Goal: Task Accomplishment & Management: Use online tool/utility

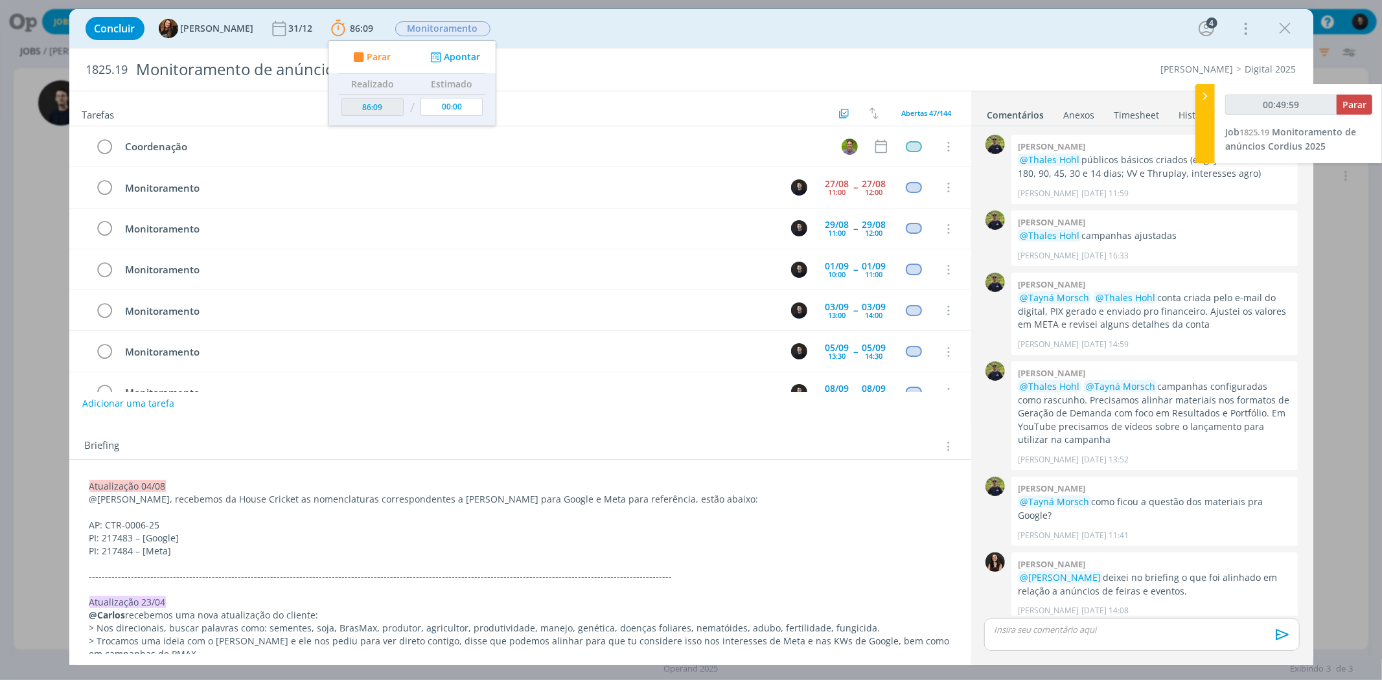
scroll to position [474, 0]
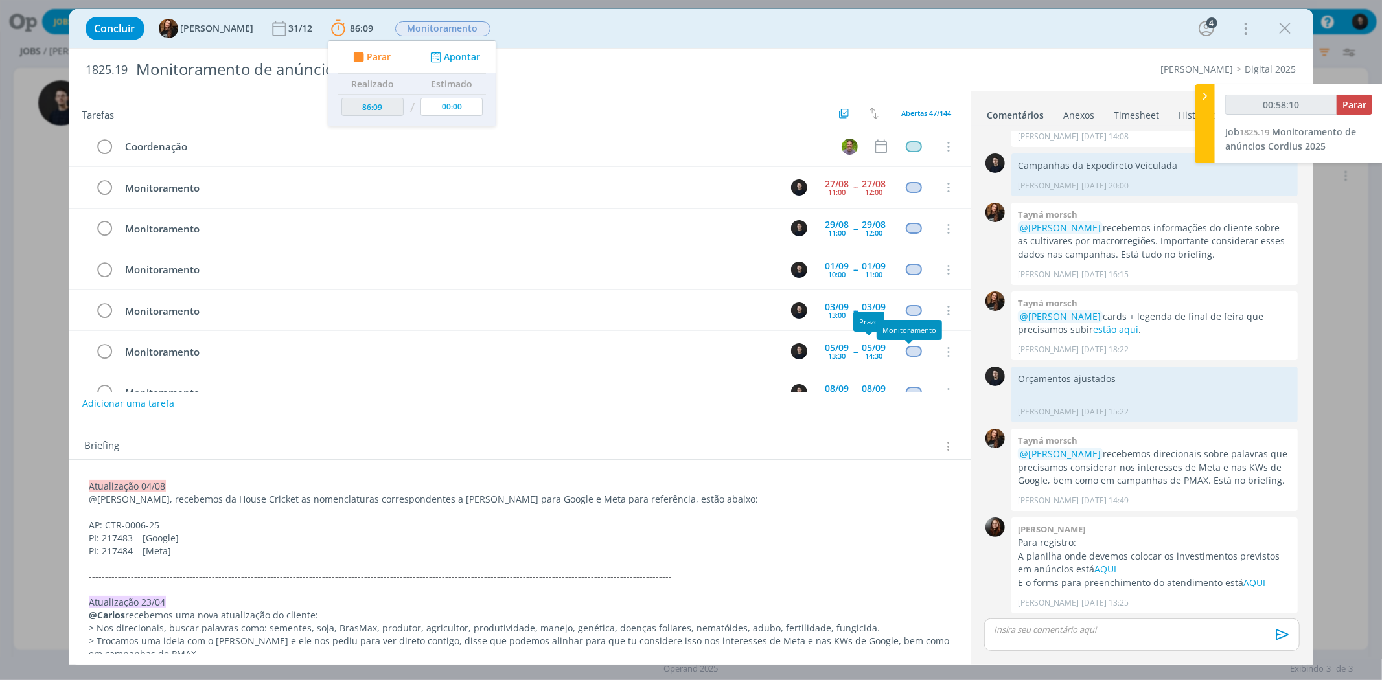
type input "00:58:11"
click at [1357, 108] on span "Parar" at bounding box center [1354, 104] width 24 height 12
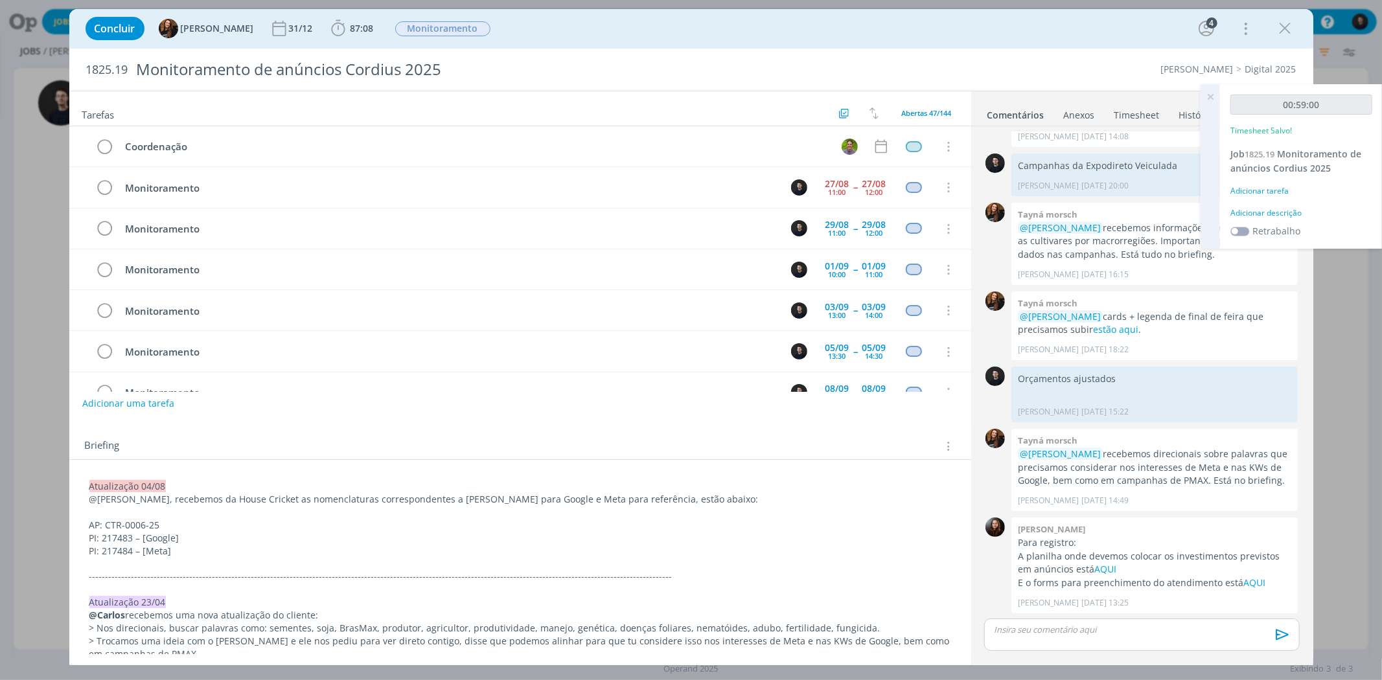
click at [1230, 209] on div "Adicionar descrição" at bounding box center [1301, 213] width 142 height 12
click at [1279, 227] on textarea at bounding box center [1300, 234] width 135 height 46
type textarea "monitoramento"
click at [1327, 310] on button "Salvar" at bounding box center [1349, 318] width 45 height 16
drag, startPoint x: 1284, startPoint y: 30, endPoint x: 720, endPoint y: 88, distance: 567.2
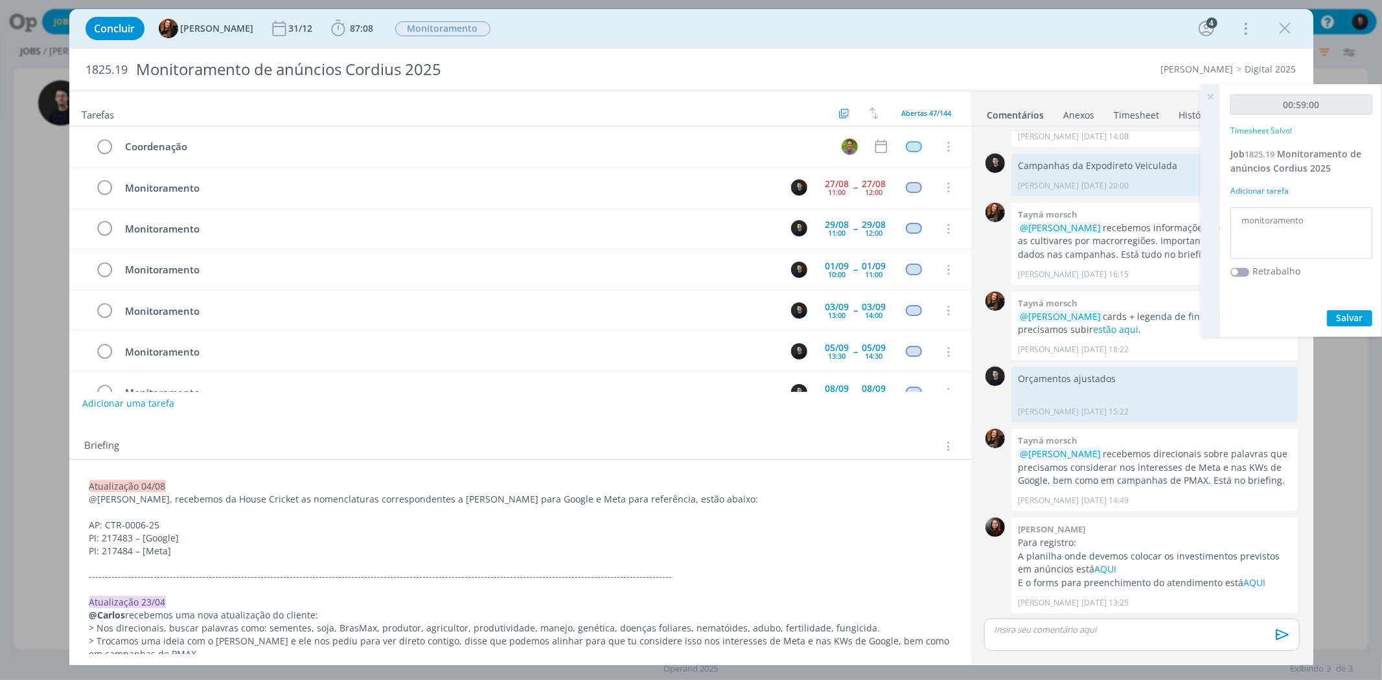
click at [1284, 30] on icon "dialog" at bounding box center [1285, 28] width 19 height 19
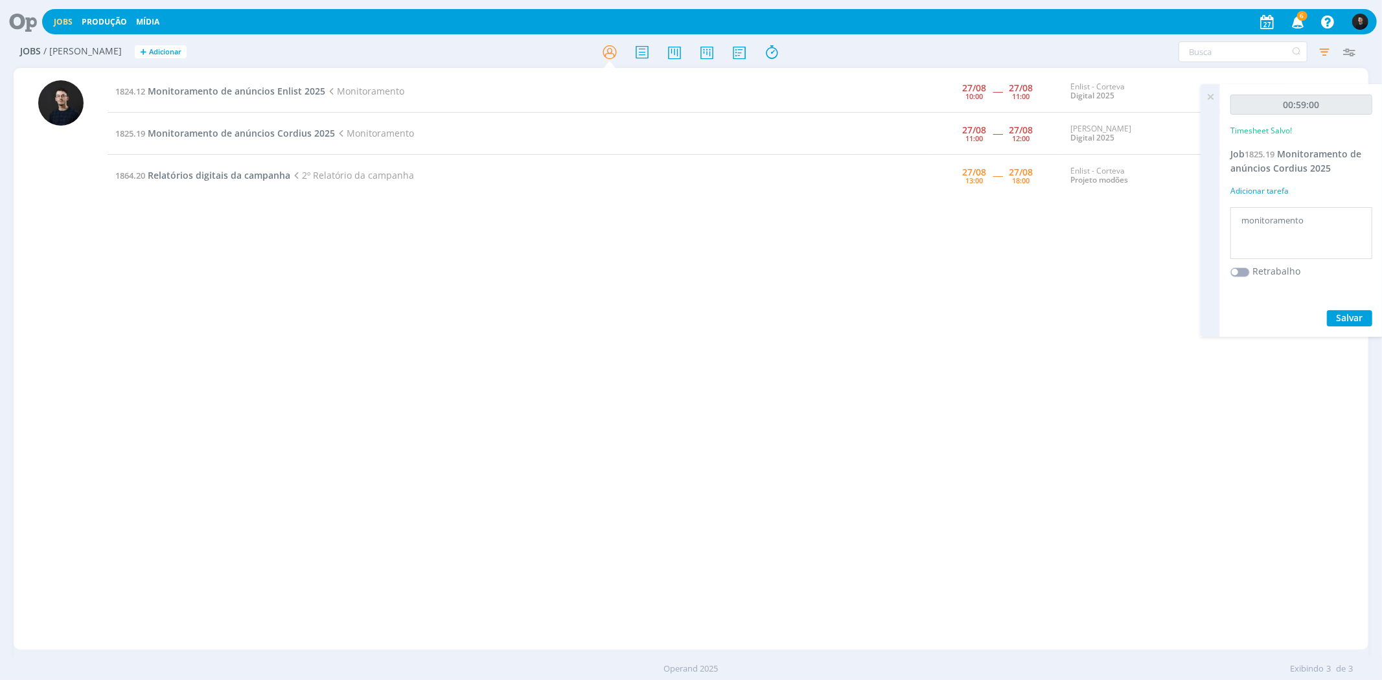
click at [251, 83] on td "1824.12 Monitoramento de anúncios Enlist 2025 Monitoramento" at bounding box center [482, 92] width 748 height 42
click at [247, 87] on span "Monitoramento de anúncios Enlist 2025" at bounding box center [237, 91] width 178 height 12
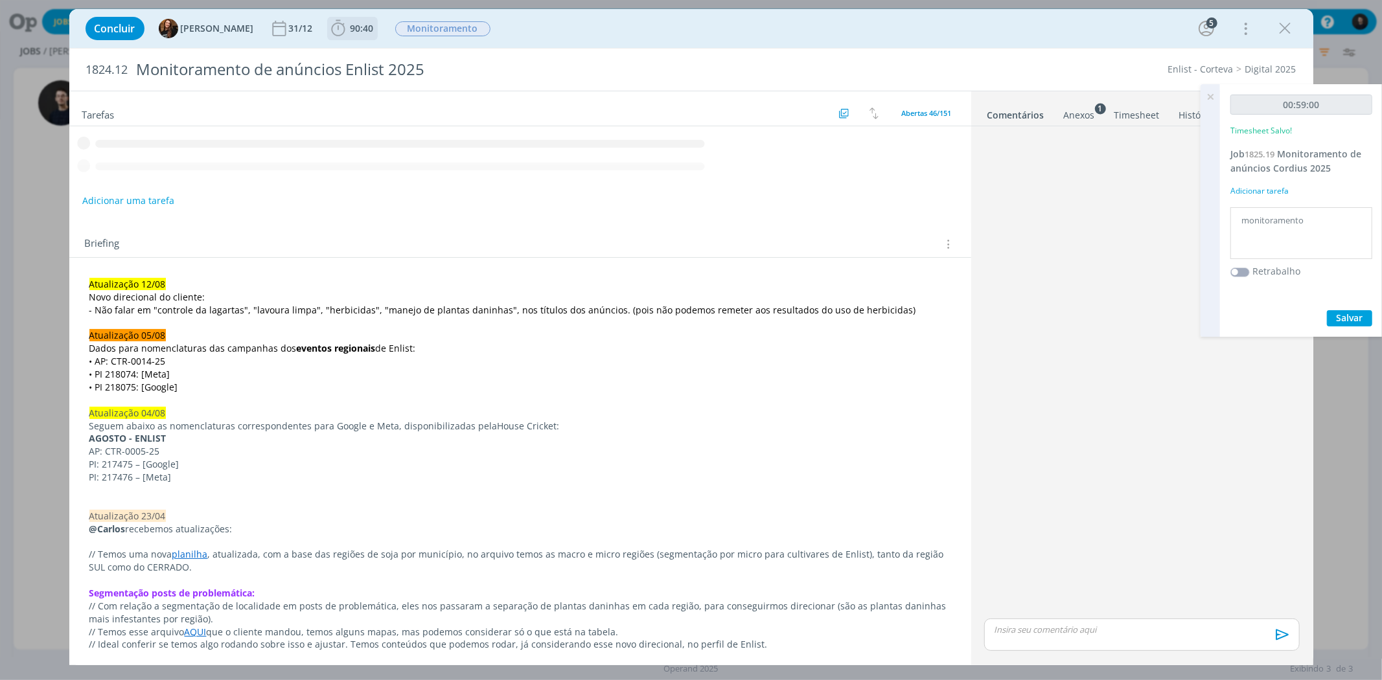
click at [350, 36] on span "90:40" at bounding box center [352, 28] width 48 height 19
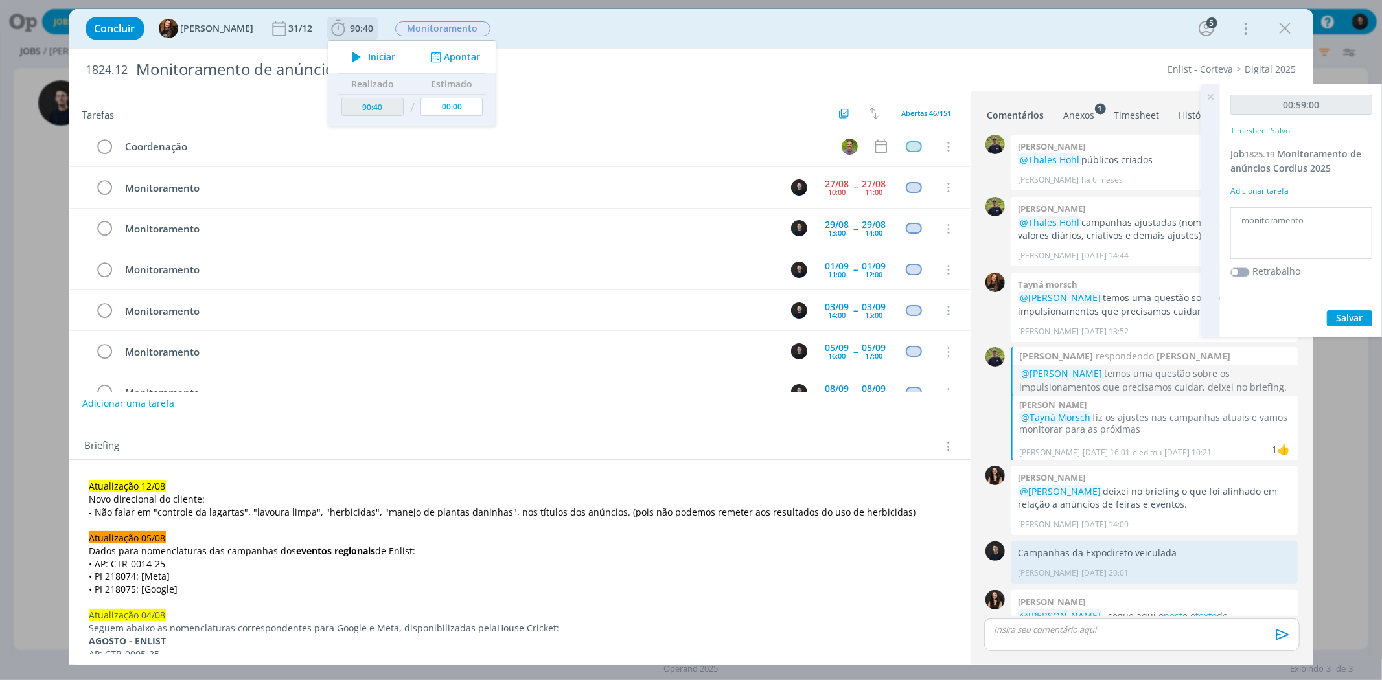
scroll to position [1105, 0]
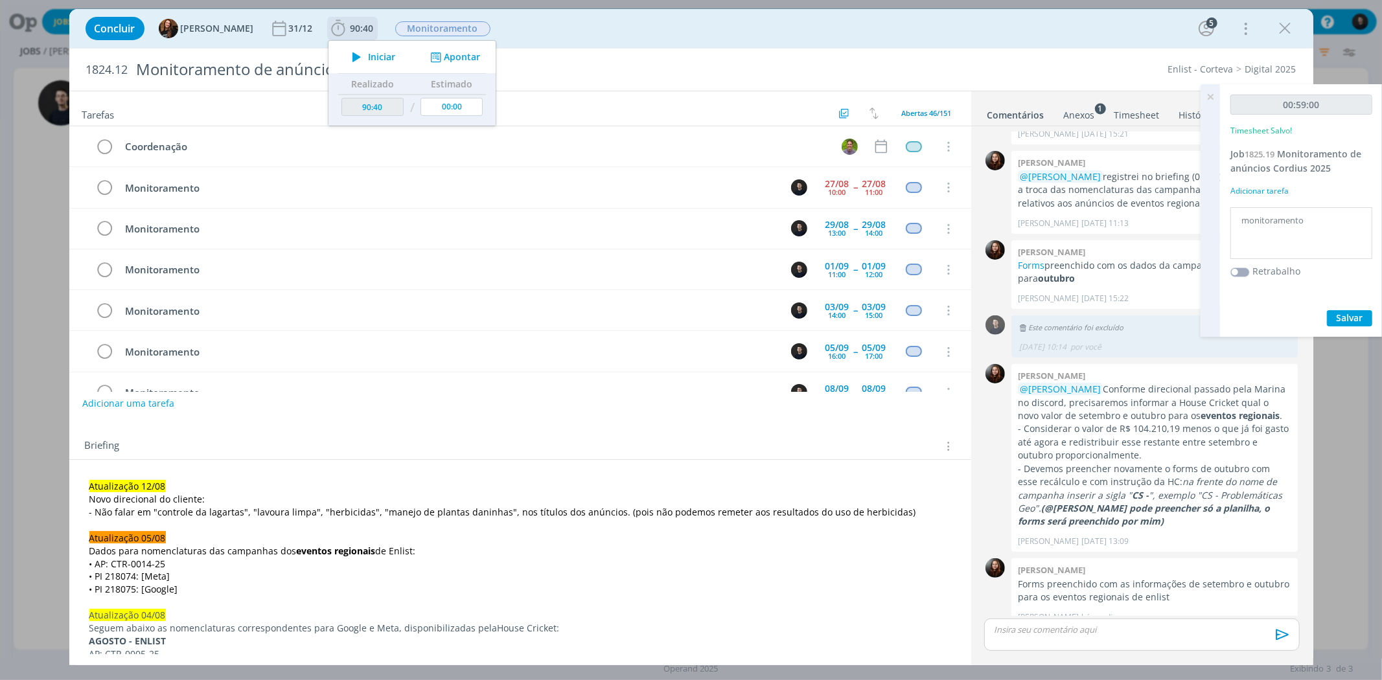
click at [350, 33] on span "90:40" at bounding box center [361, 28] width 23 height 12
click at [350, 55] on icon "dialog" at bounding box center [356, 57] width 23 height 17
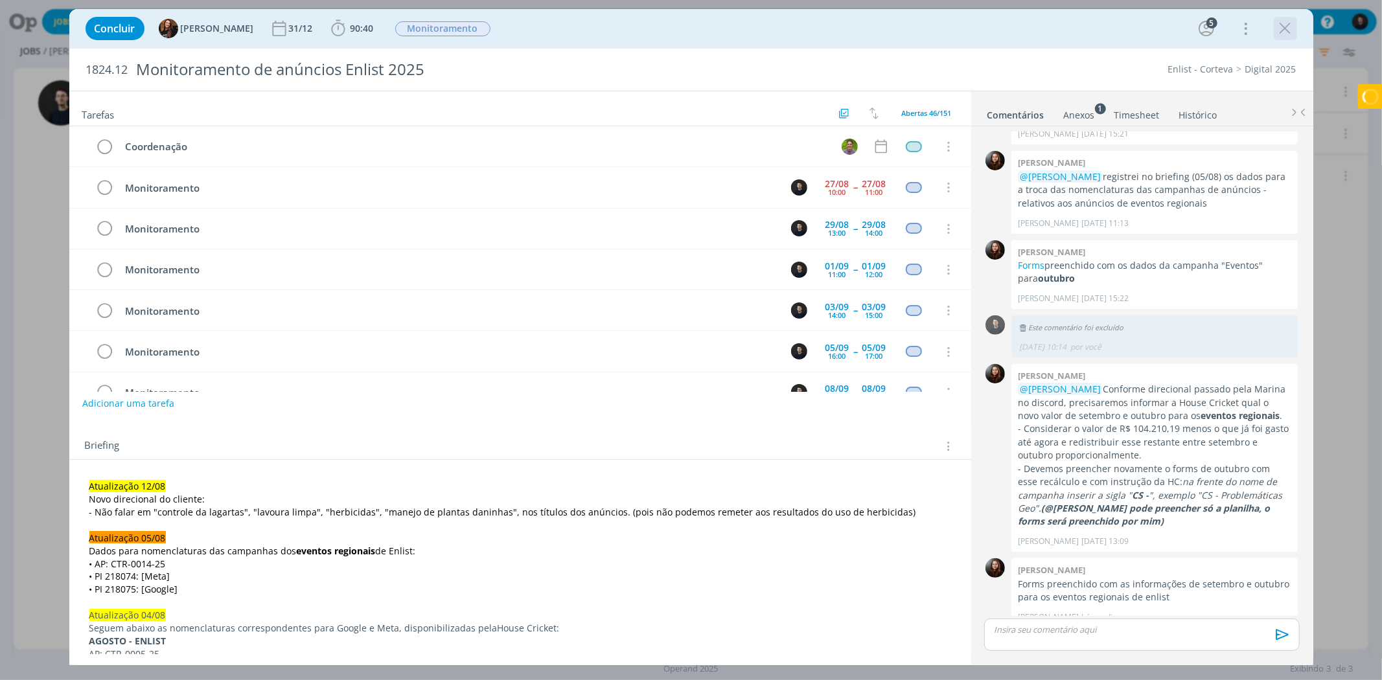
click at [1279, 29] on icon "dialog" at bounding box center [1285, 28] width 19 height 19
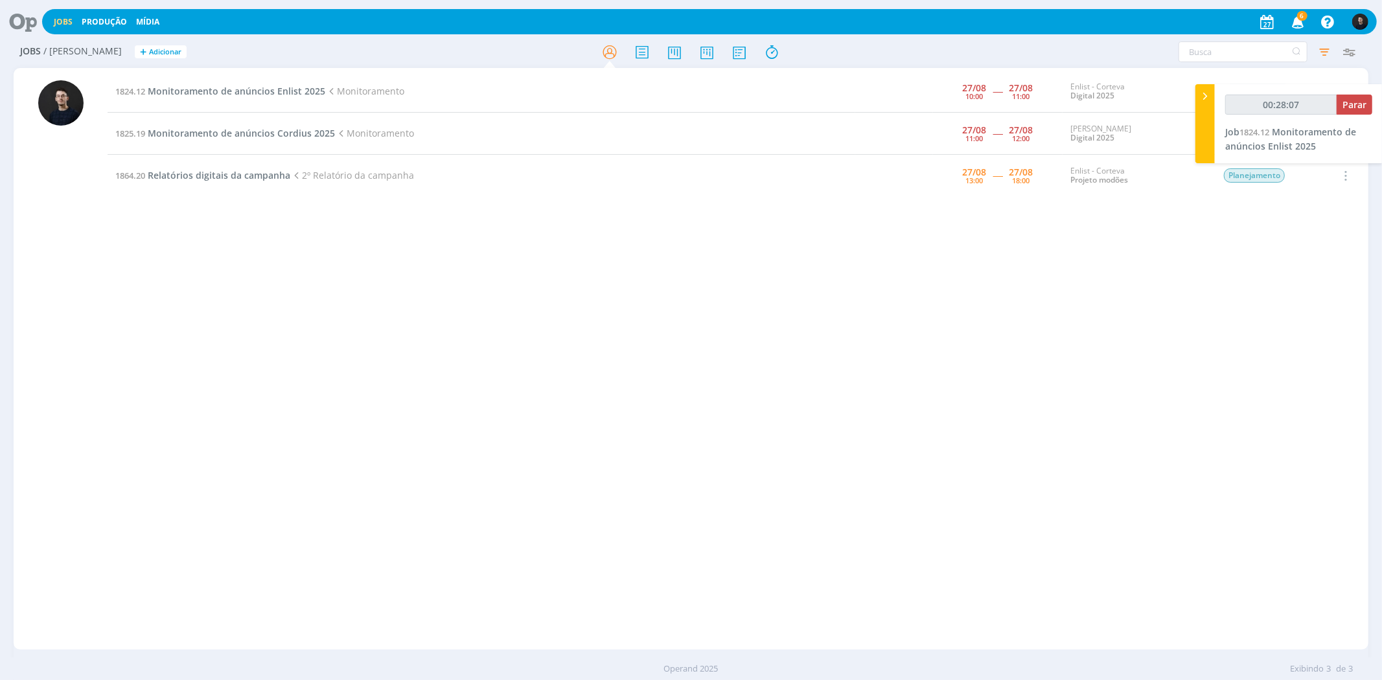
type input "00:29:07"
